Goal: Navigation & Orientation: Find specific page/section

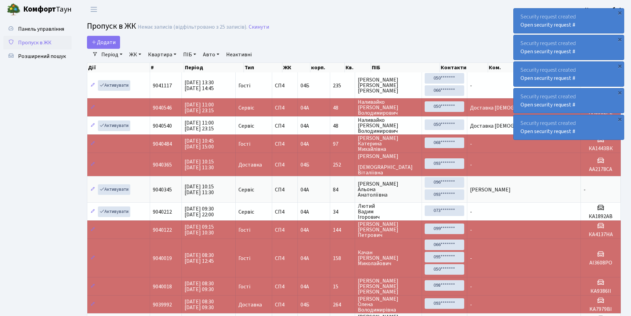
select select "25"
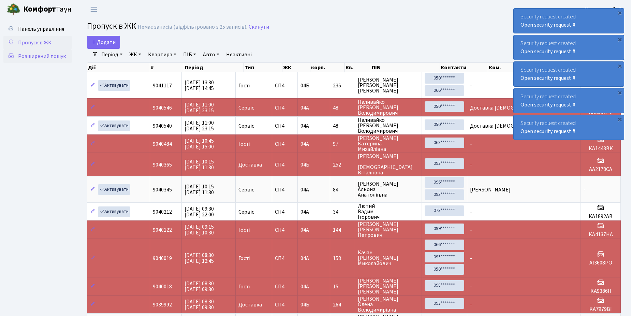
click at [38, 57] on span "Розширений пошук" at bounding box center [42, 57] width 48 height 8
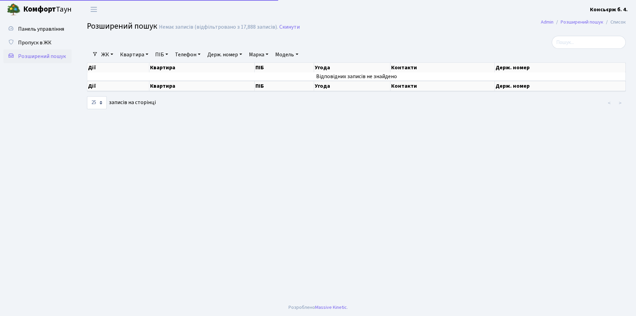
select select "25"
click at [41, 40] on span "Пропуск в ЖК" at bounding box center [34, 43] width 33 height 8
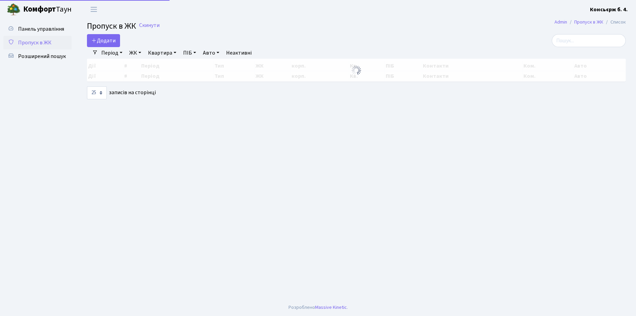
select select "25"
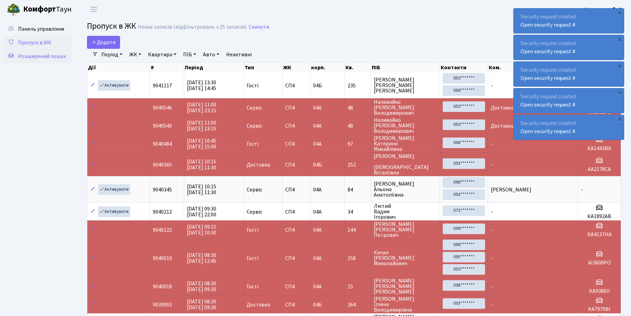
click at [46, 54] on span "Розширений пошук" at bounding box center [42, 57] width 48 height 8
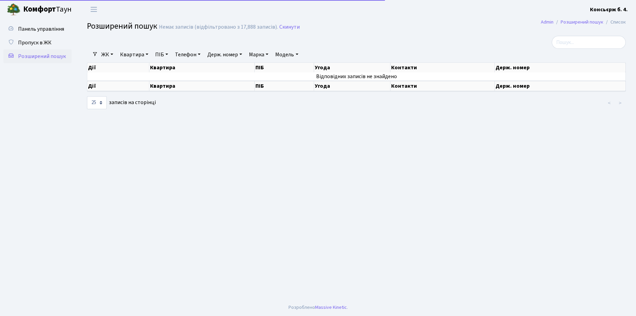
select select "25"
click at [40, 40] on span "Пропуск в ЖК" at bounding box center [34, 43] width 33 height 8
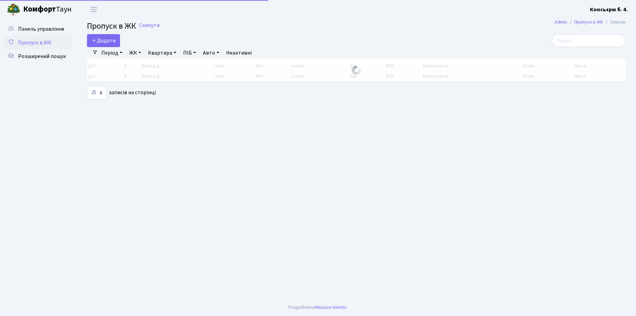
select select "25"
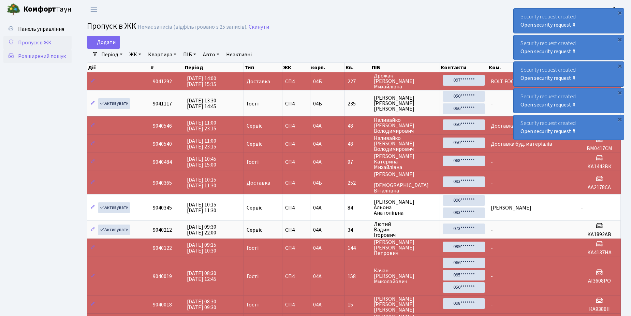
click at [38, 56] on span "Розширений пошук" at bounding box center [42, 57] width 48 height 8
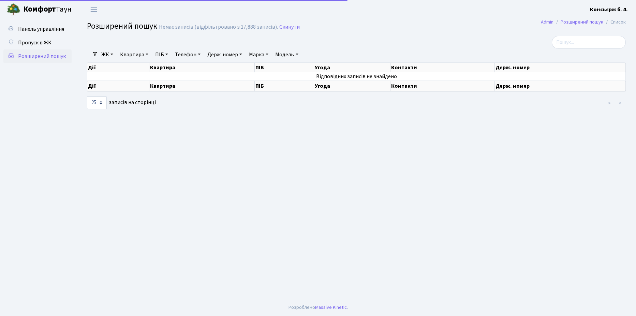
select select "25"
click at [36, 40] on span "Пропуск в ЖК" at bounding box center [34, 43] width 33 height 8
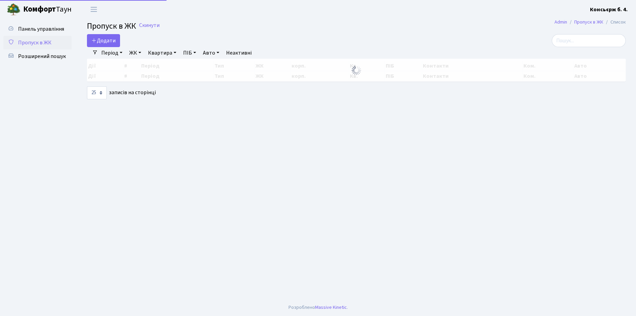
select select "25"
